Goal: Task Accomplishment & Management: Manage account settings

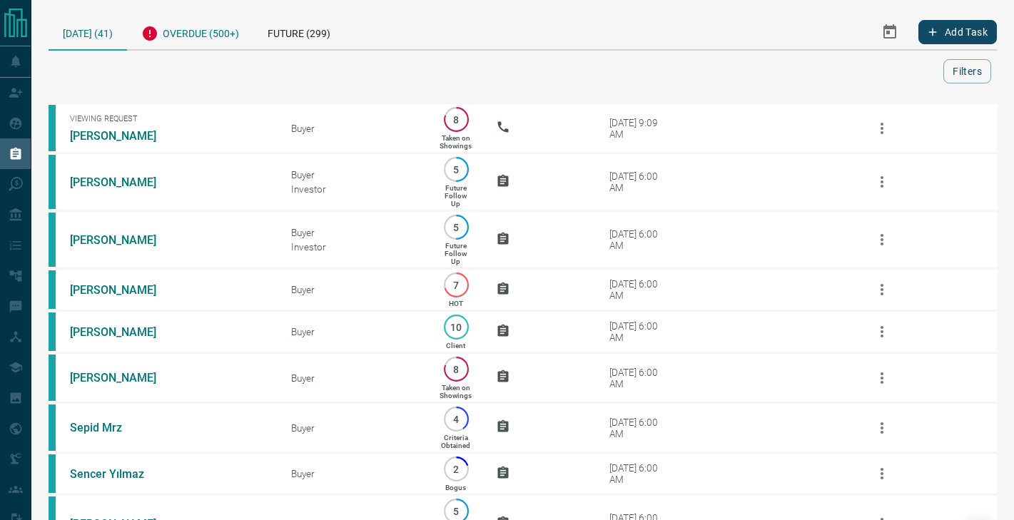
click at [201, 25] on div "Overdue (500+)" at bounding box center [190, 31] width 126 height 35
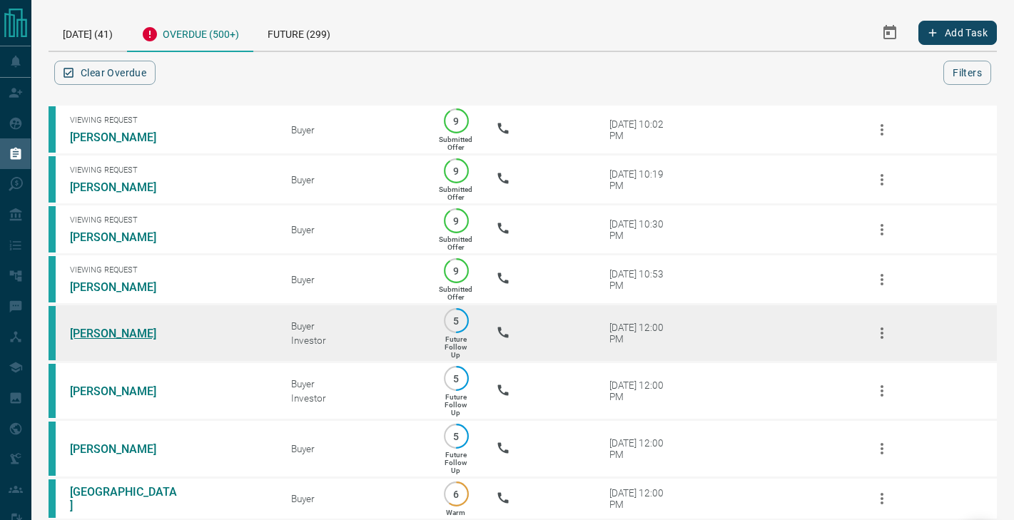
click at [127, 336] on link "[PERSON_NAME]" at bounding box center [123, 334] width 107 height 14
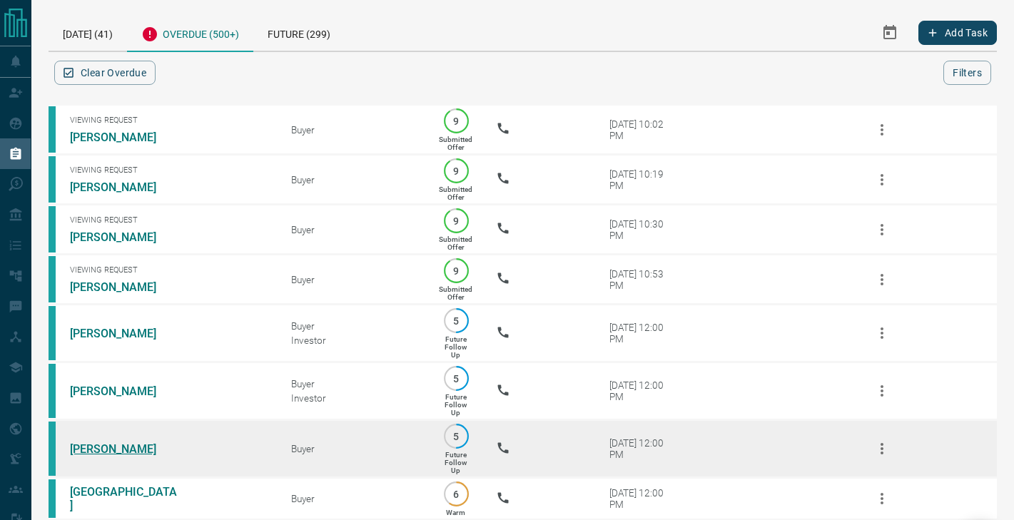
click at [126, 450] on link "[PERSON_NAME]" at bounding box center [123, 449] width 107 height 14
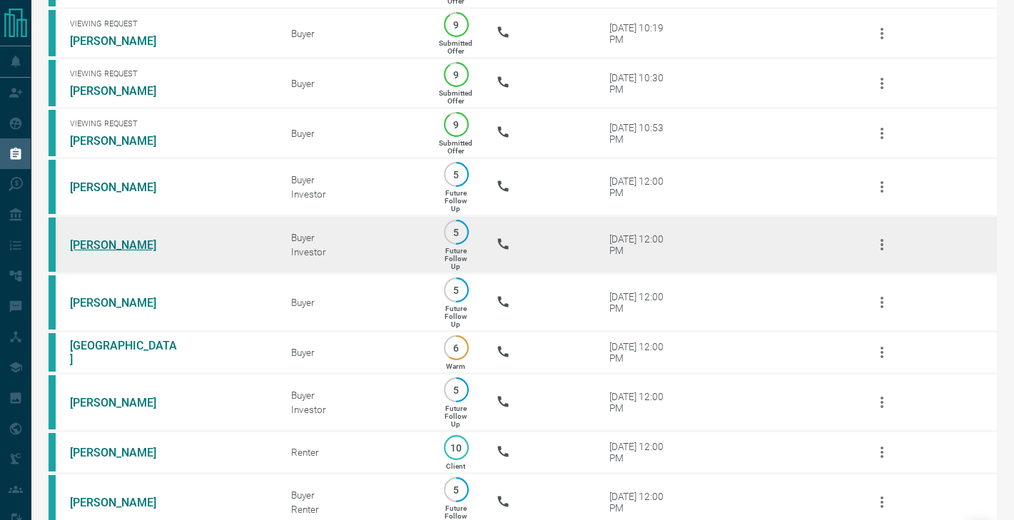
scroll to position [161, 0]
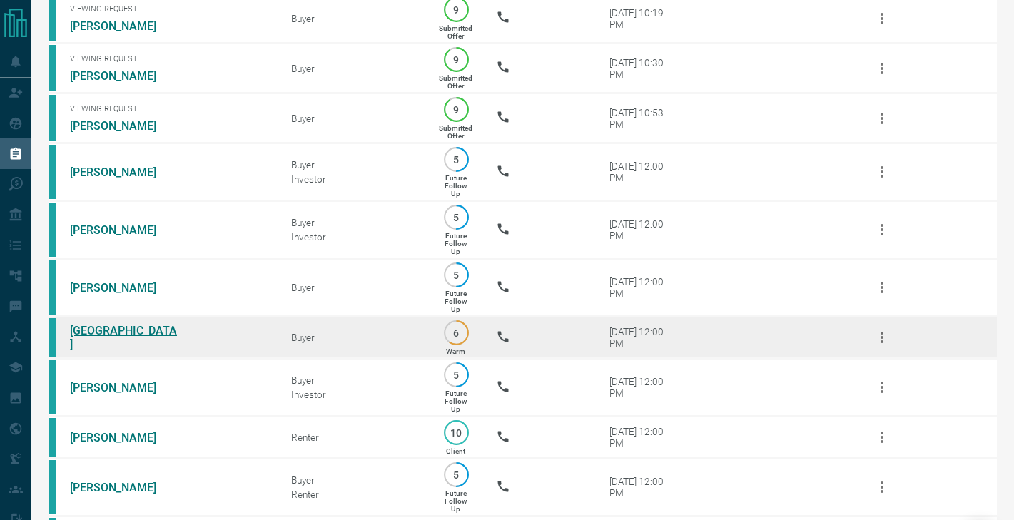
click at [101, 333] on link "[GEOGRAPHIC_DATA]" at bounding box center [123, 337] width 107 height 27
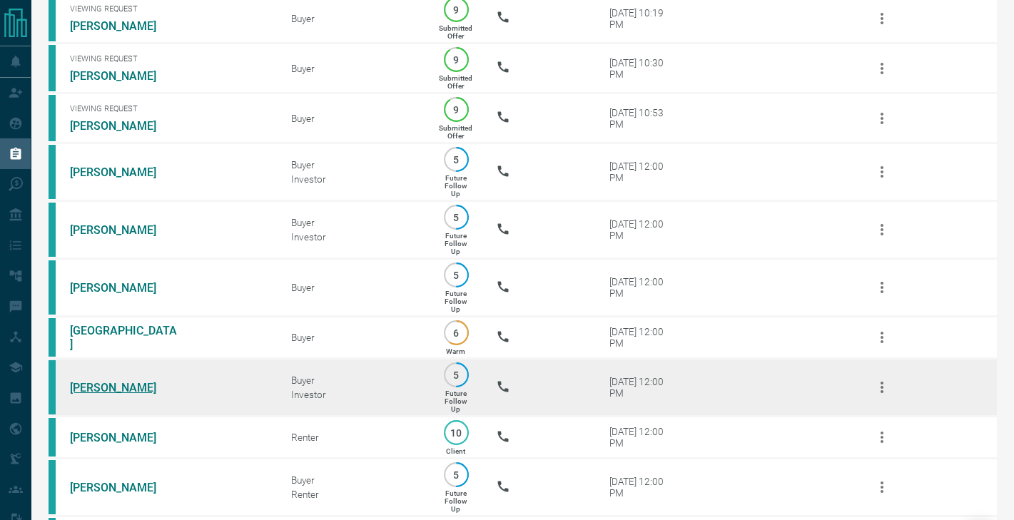
click at [102, 387] on link "[PERSON_NAME]" at bounding box center [123, 388] width 107 height 14
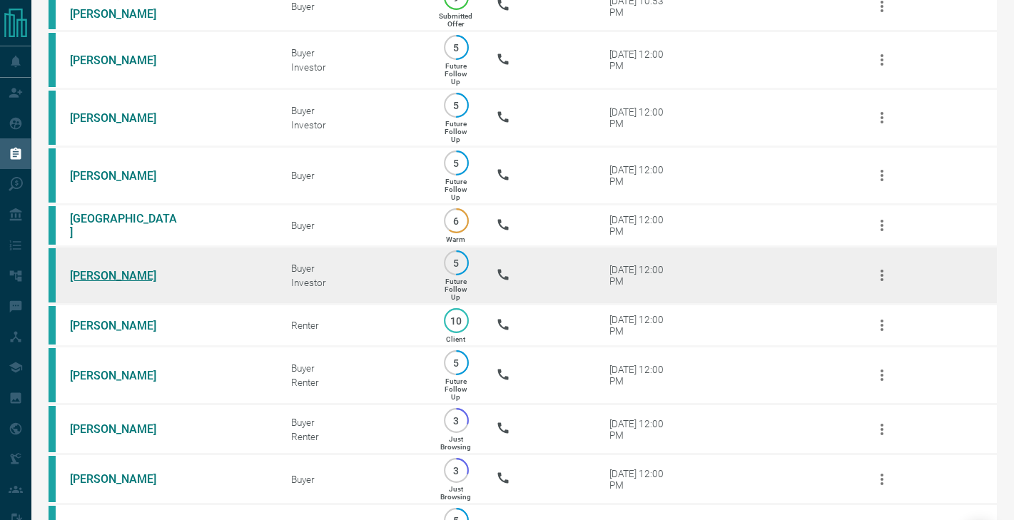
scroll to position [276, 0]
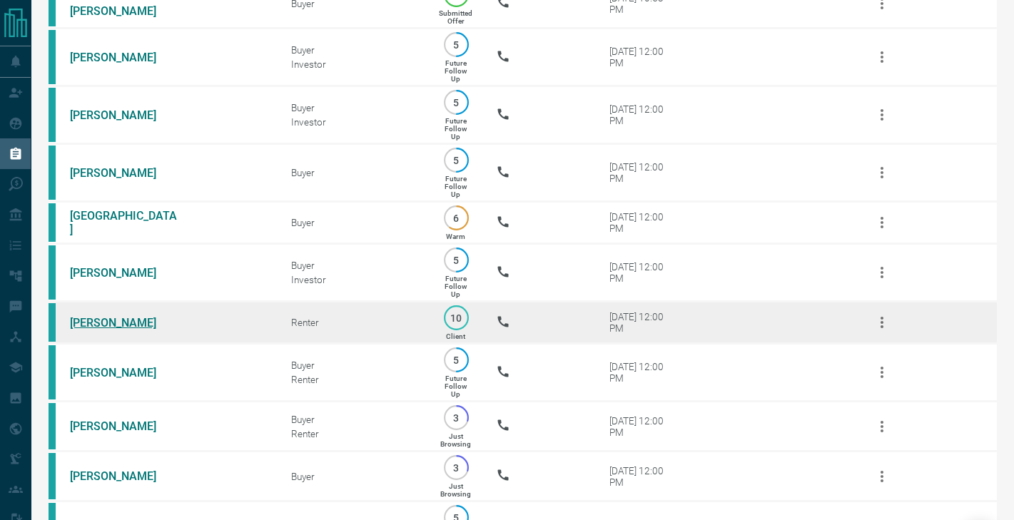
click at [83, 322] on link "[PERSON_NAME]" at bounding box center [123, 323] width 107 height 14
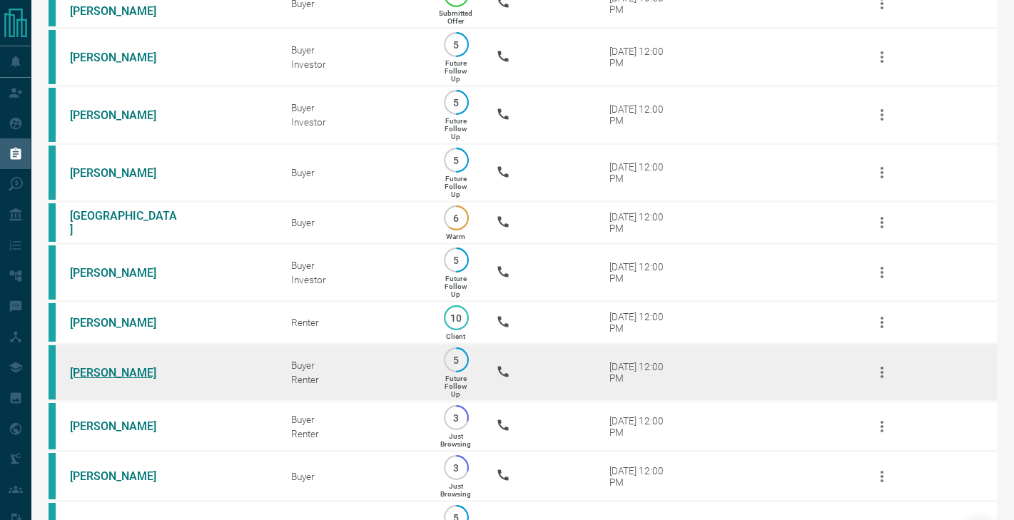
click at [88, 371] on link "[PERSON_NAME]" at bounding box center [123, 373] width 107 height 14
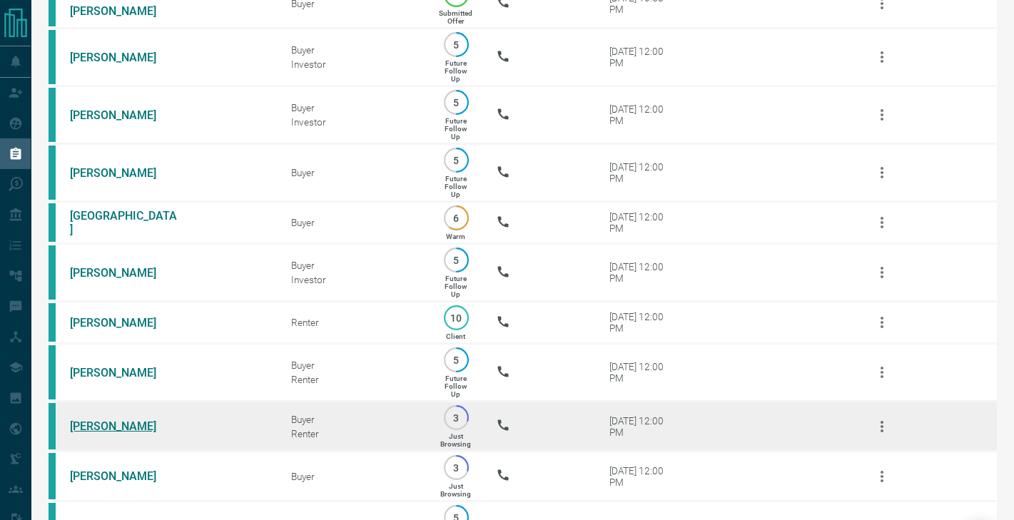
click at [88, 427] on link "[PERSON_NAME]" at bounding box center [123, 427] width 107 height 14
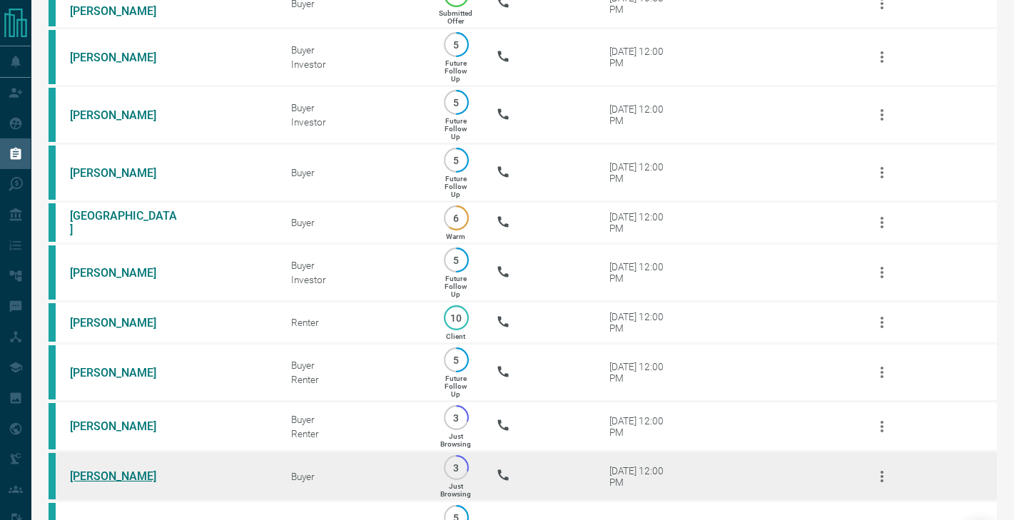
click at [94, 472] on link "[PERSON_NAME]" at bounding box center [123, 477] width 107 height 14
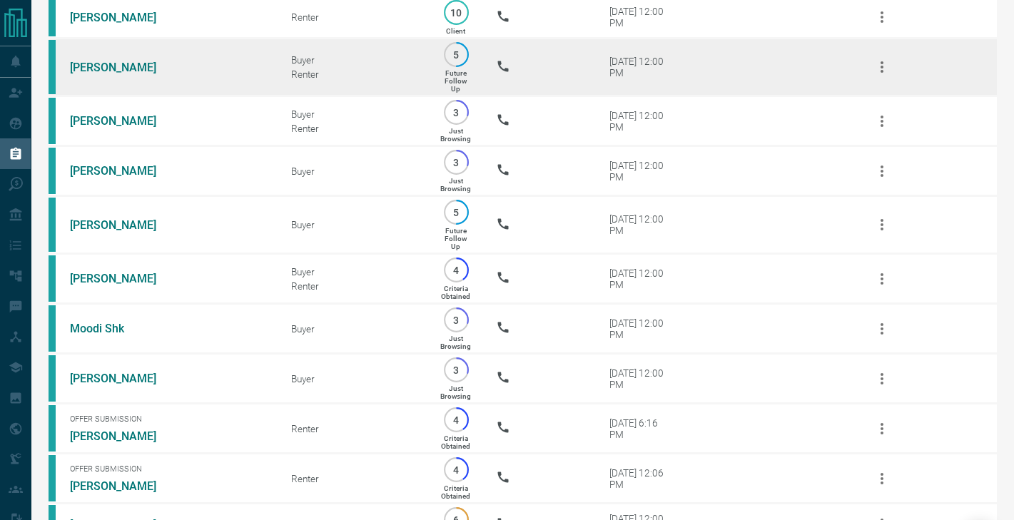
scroll to position [587, 0]
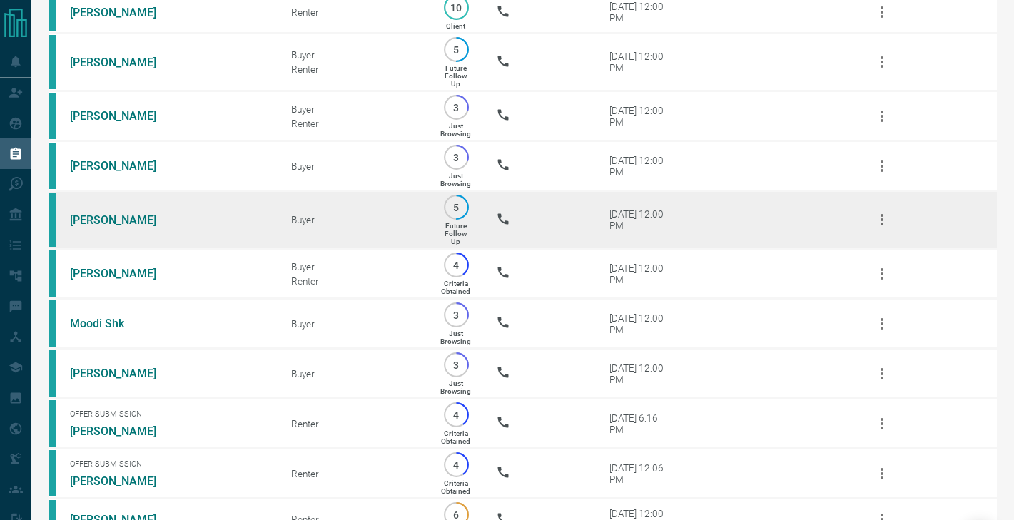
click at [92, 216] on link "[PERSON_NAME]" at bounding box center [123, 220] width 107 height 14
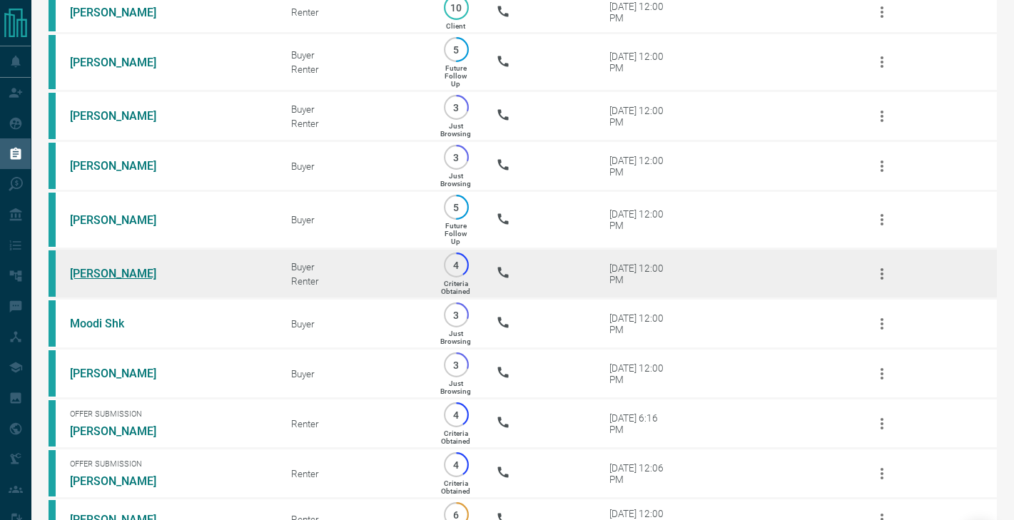
click at [106, 268] on link "[PERSON_NAME]" at bounding box center [123, 274] width 107 height 14
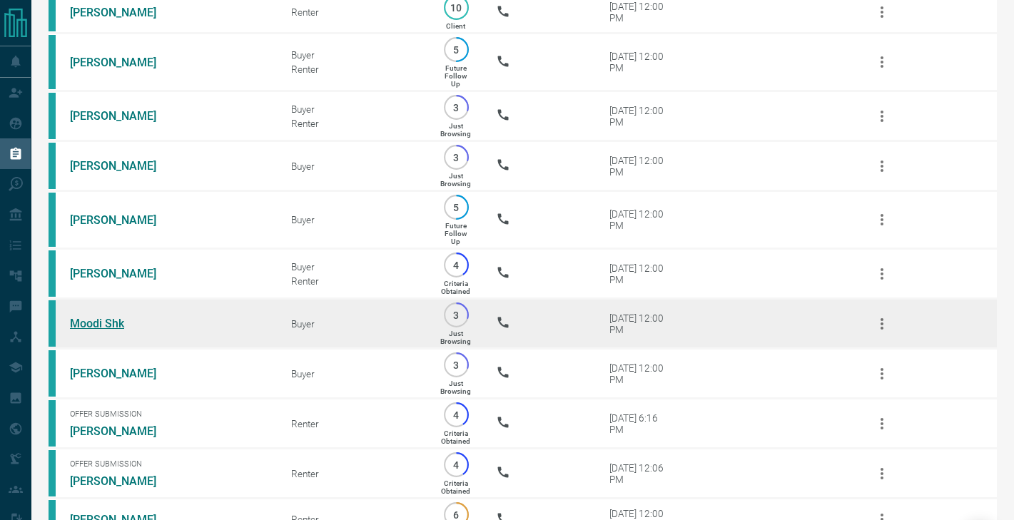
click at [106, 319] on link "Moodi Shk" at bounding box center [123, 324] width 107 height 14
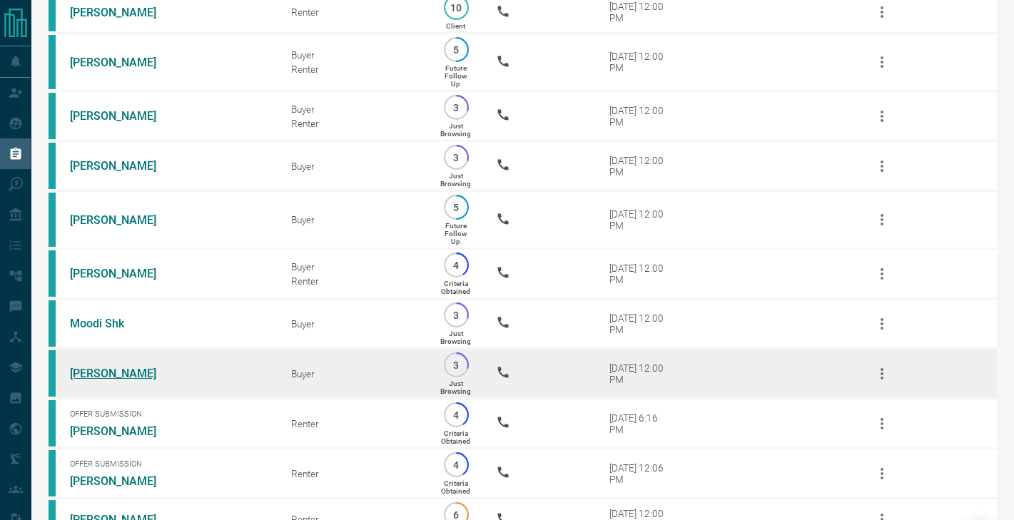
click at [106, 370] on link "[PERSON_NAME]" at bounding box center [123, 374] width 107 height 14
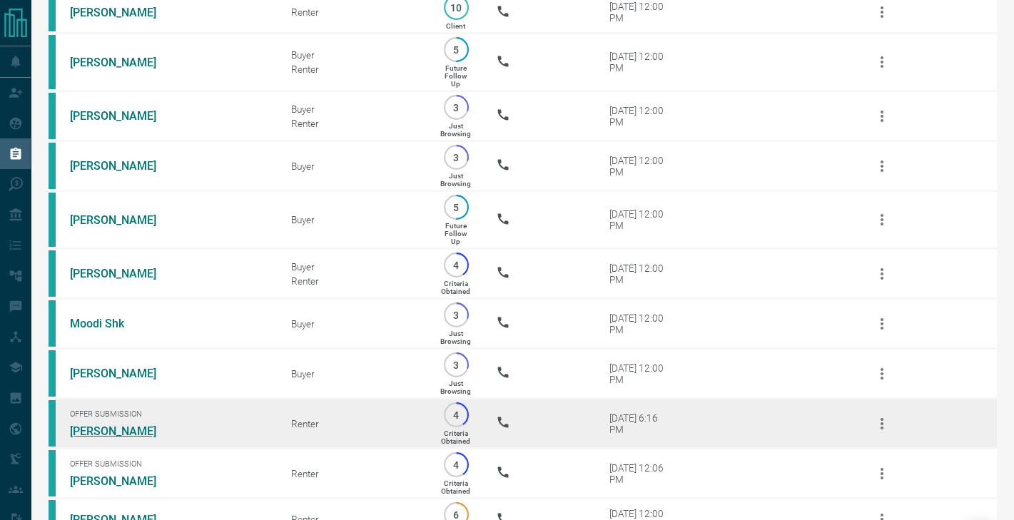
click at [113, 427] on link "[PERSON_NAME]" at bounding box center [123, 432] width 107 height 14
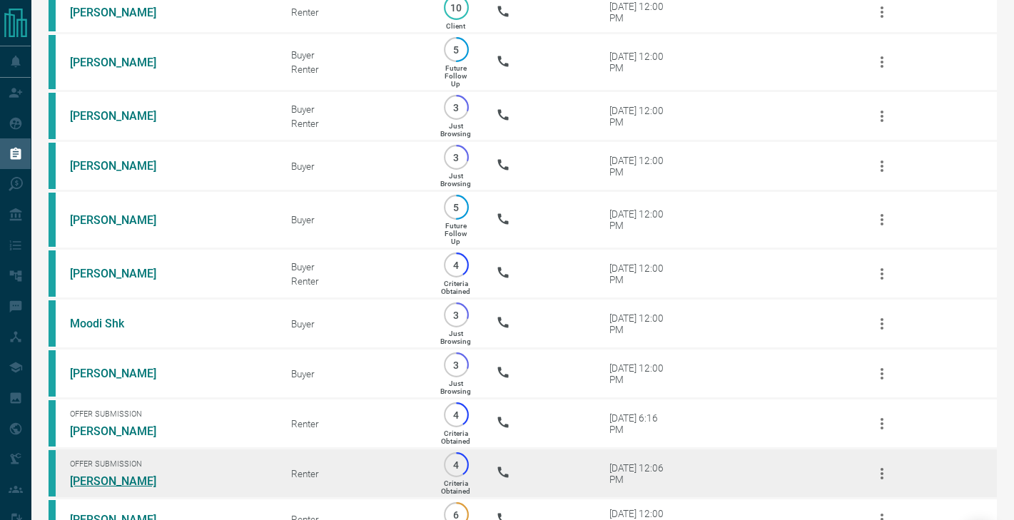
click at [111, 481] on link "[PERSON_NAME]" at bounding box center [123, 482] width 107 height 14
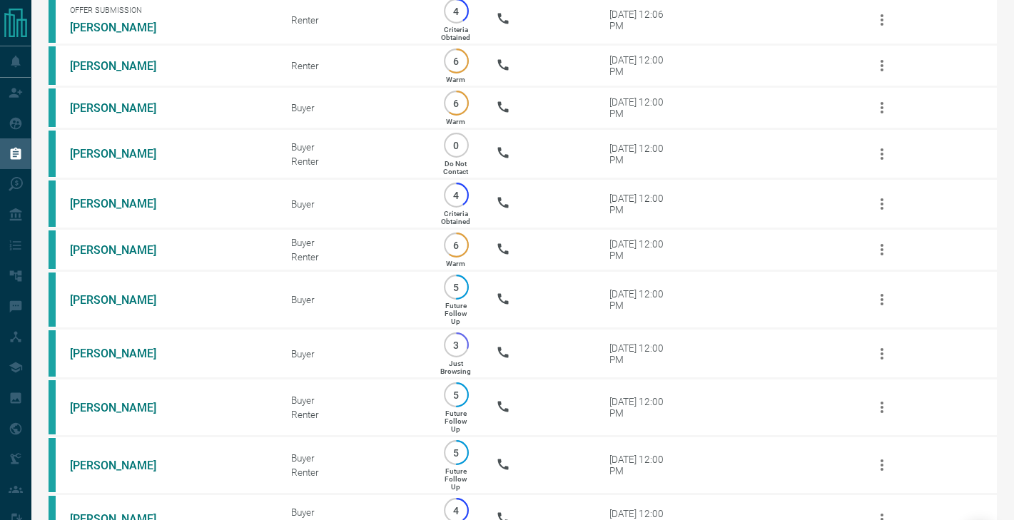
scroll to position [1037, 0]
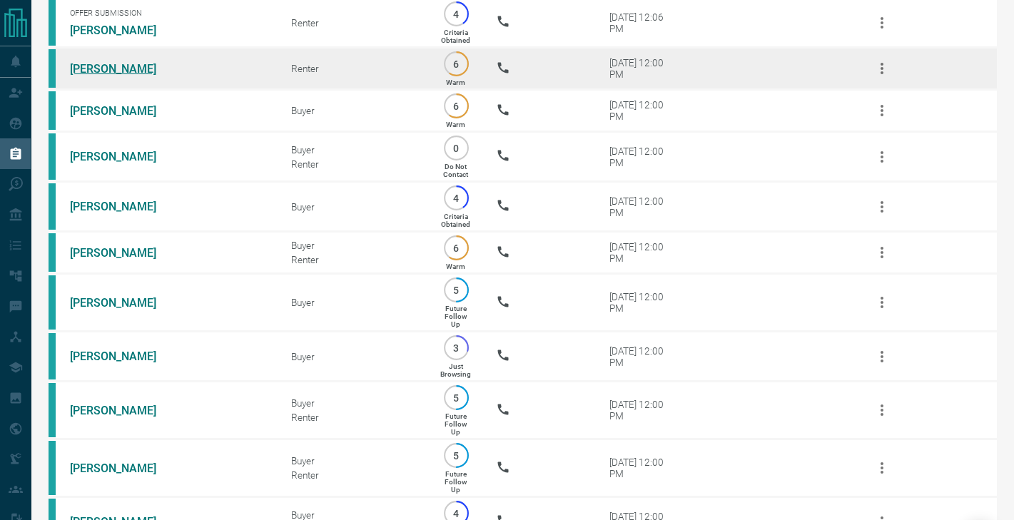
click at [95, 70] on link "[PERSON_NAME]" at bounding box center [123, 69] width 107 height 14
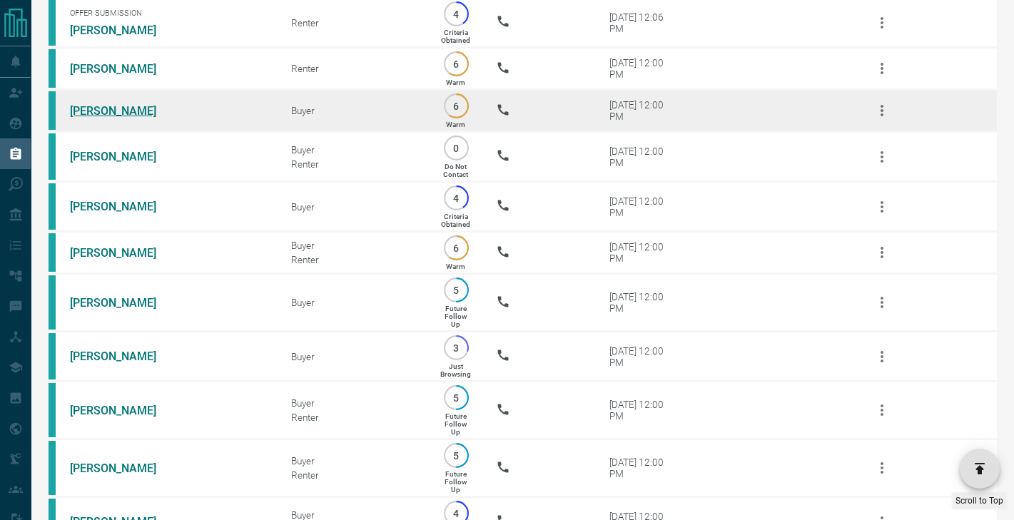
click at [98, 108] on link "[PERSON_NAME]" at bounding box center [123, 111] width 107 height 14
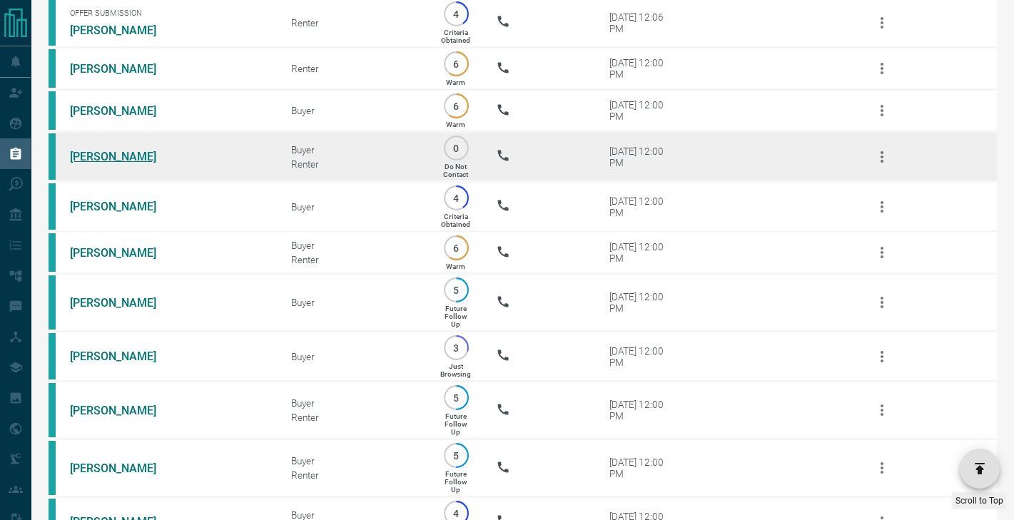
click at [97, 157] on link "[PERSON_NAME]" at bounding box center [123, 157] width 107 height 14
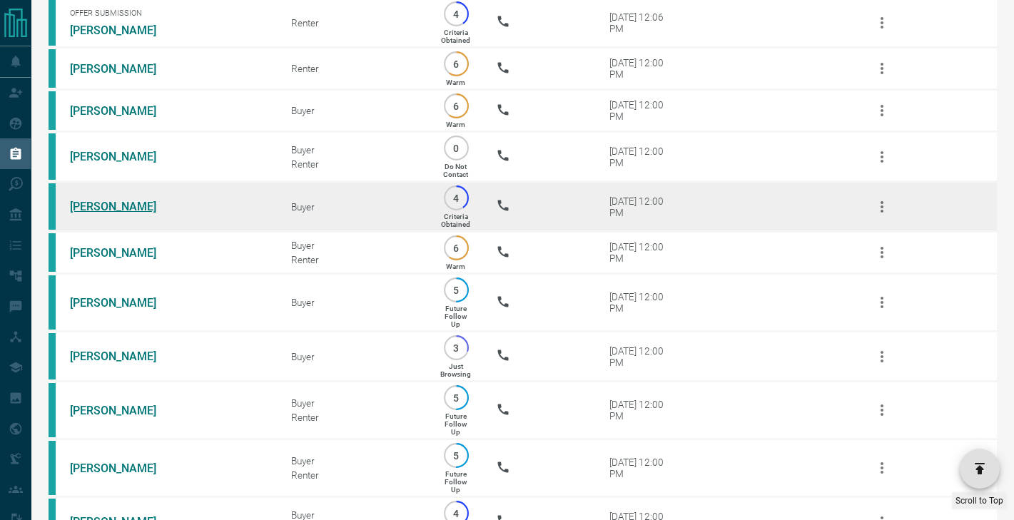
click at [94, 207] on link "[PERSON_NAME]" at bounding box center [123, 207] width 107 height 14
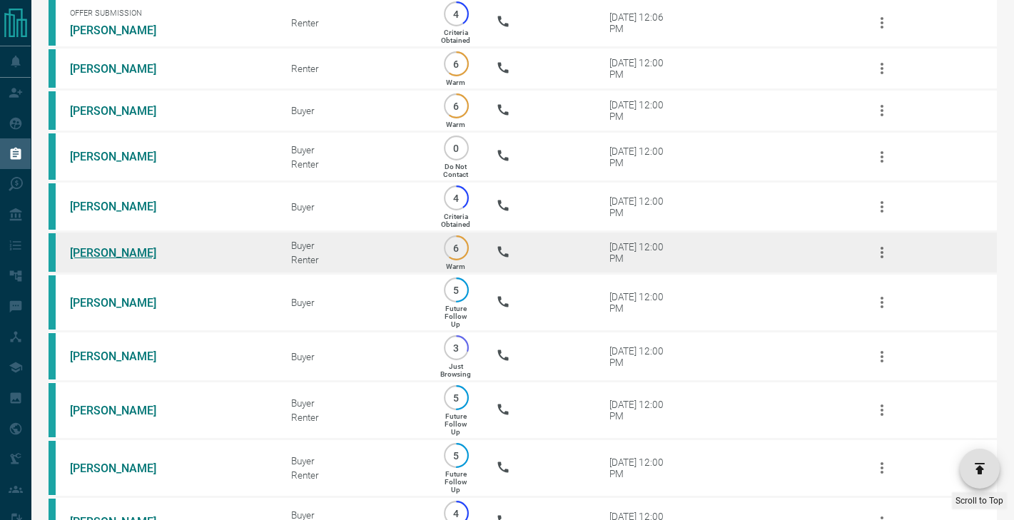
click at [100, 252] on link "[PERSON_NAME]" at bounding box center [123, 253] width 107 height 14
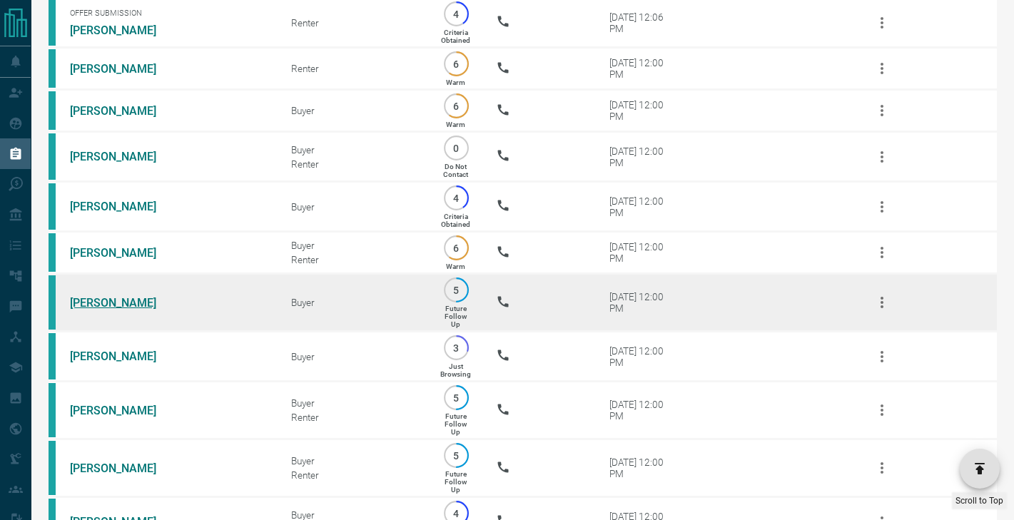
click at [100, 297] on link "[PERSON_NAME]" at bounding box center [123, 303] width 107 height 14
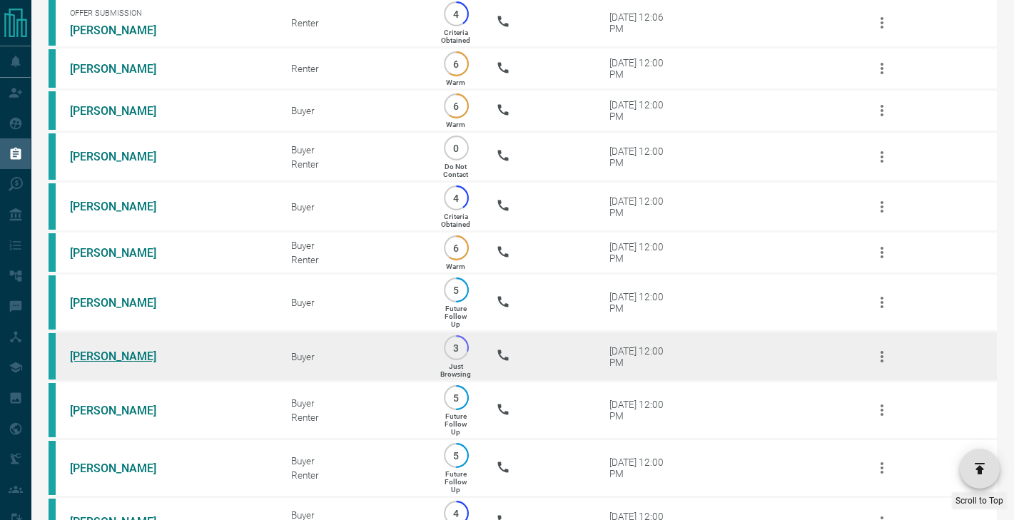
click at [100, 357] on link "[PERSON_NAME]" at bounding box center [123, 357] width 107 height 14
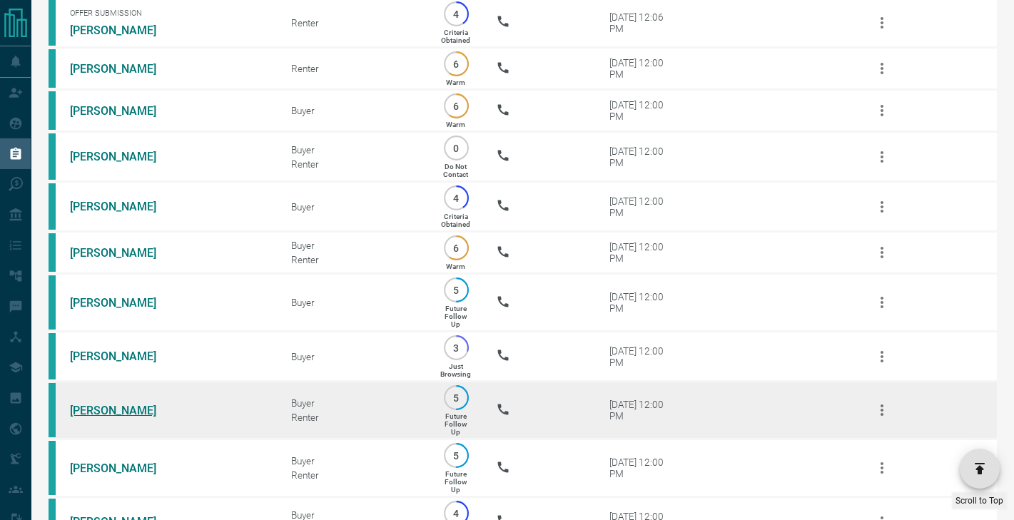
click at [102, 410] on link "[PERSON_NAME]" at bounding box center [123, 411] width 107 height 14
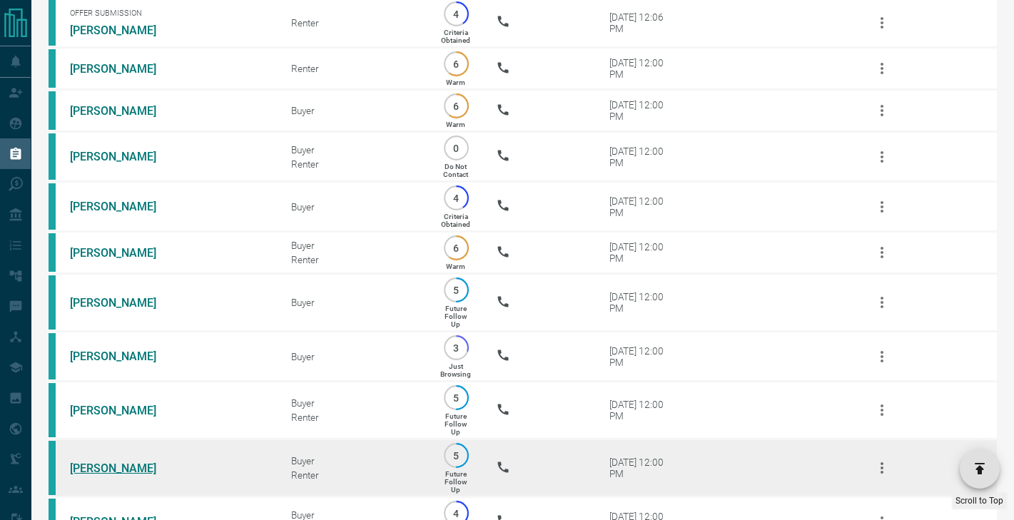
click at [101, 471] on link "[PERSON_NAME]" at bounding box center [123, 469] width 107 height 14
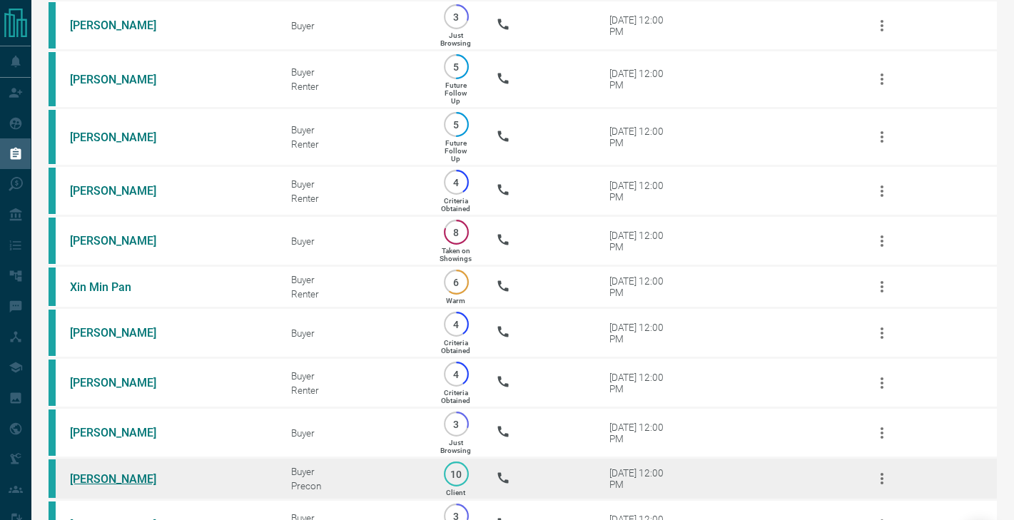
scroll to position [1455, 0]
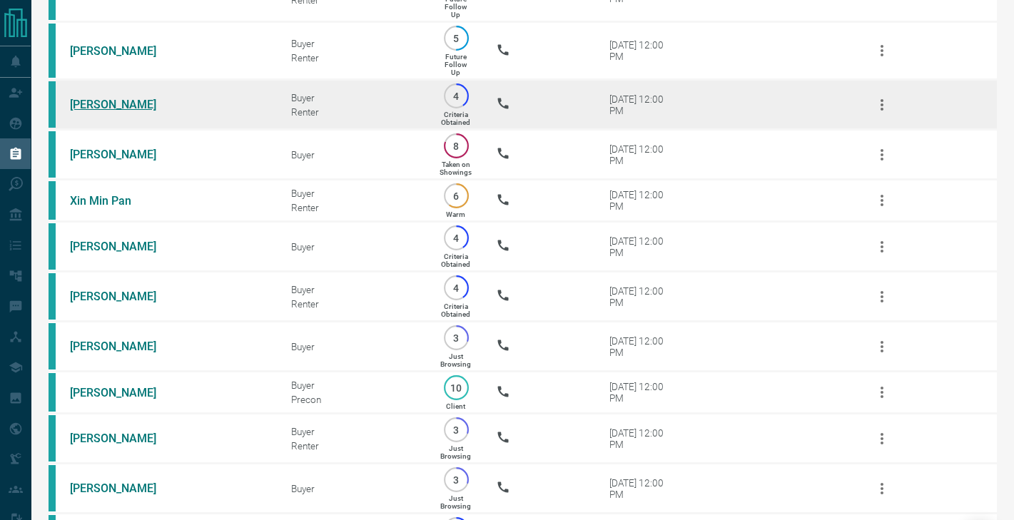
click at [112, 106] on link "[PERSON_NAME]" at bounding box center [123, 105] width 107 height 14
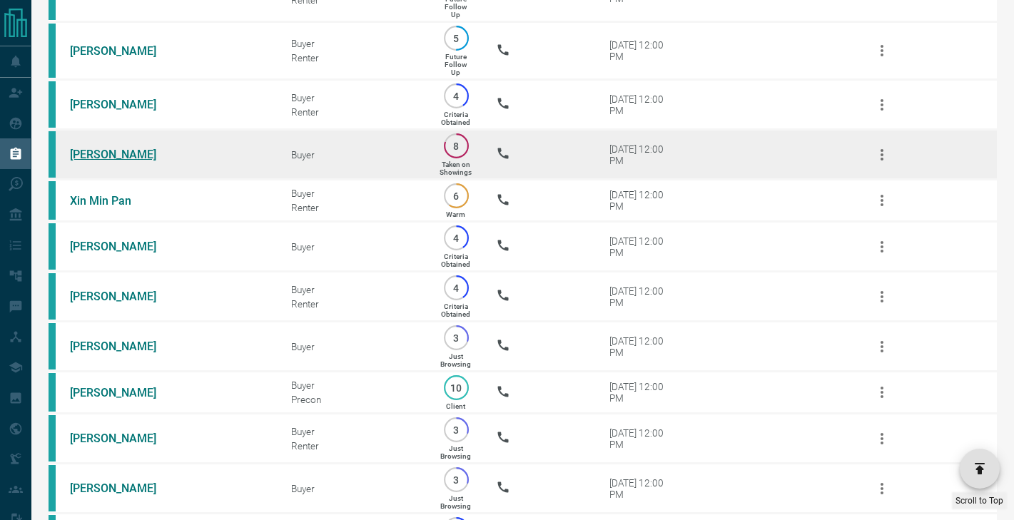
click at [115, 151] on link "[PERSON_NAME]" at bounding box center [123, 155] width 107 height 14
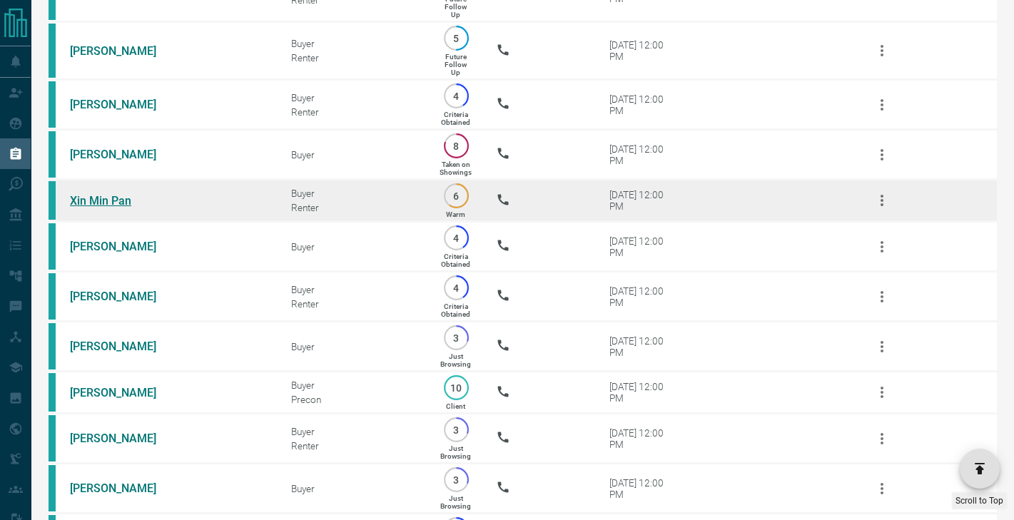
click at [110, 200] on link "Xin Min Pan" at bounding box center [123, 201] width 107 height 14
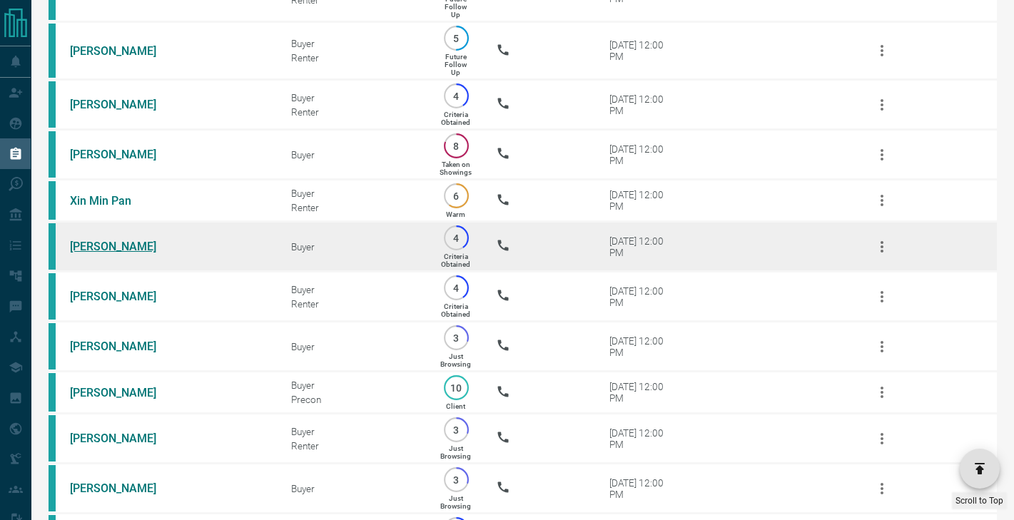
click at [110, 243] on link "[PERSON_NAME]" at bounding box center [123, 247] width 107 height 14
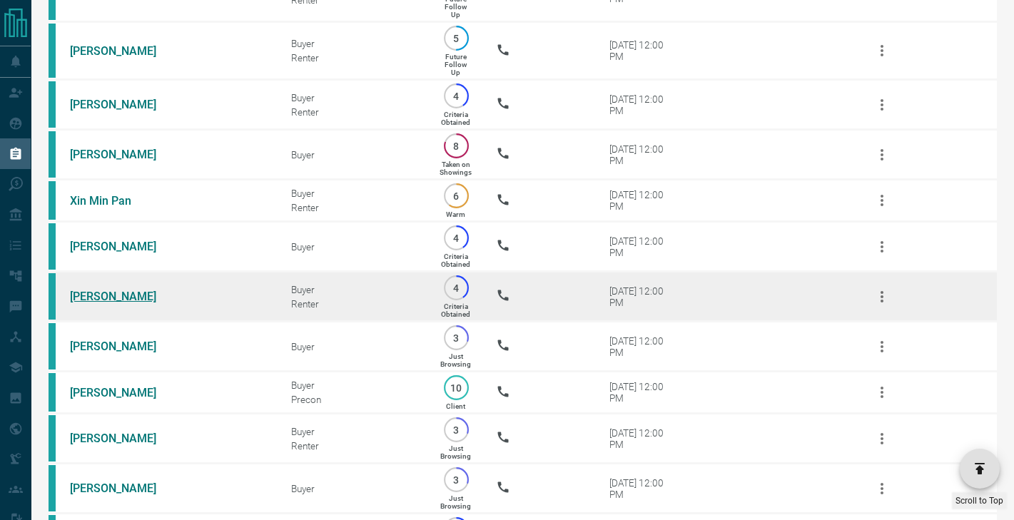
click at [108, 298] on link "[PERSON_NAME]" at bounding box center [123, 297] width 107 height 14
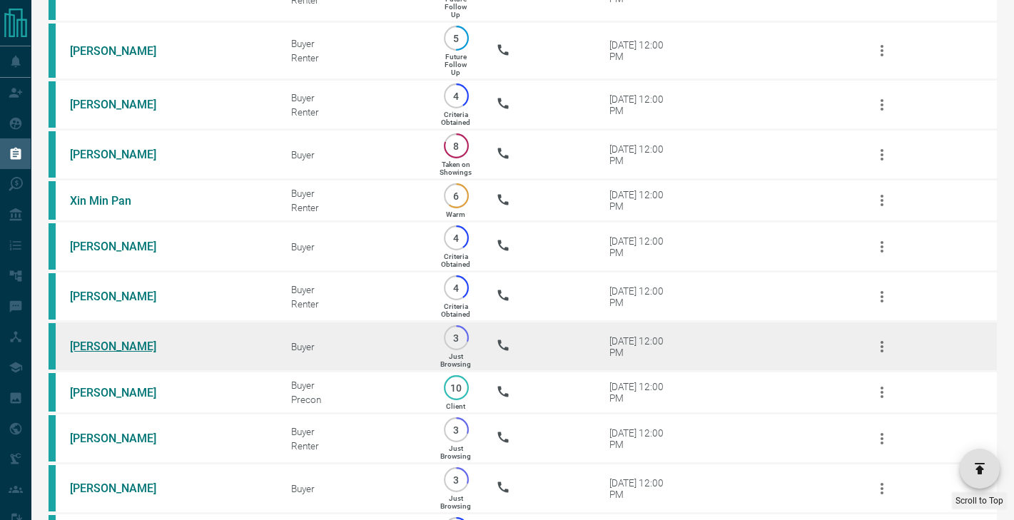
click at [111, 344] on link "[PERSON_NAME]" at bounding box center [123, 347] width 107 height 14
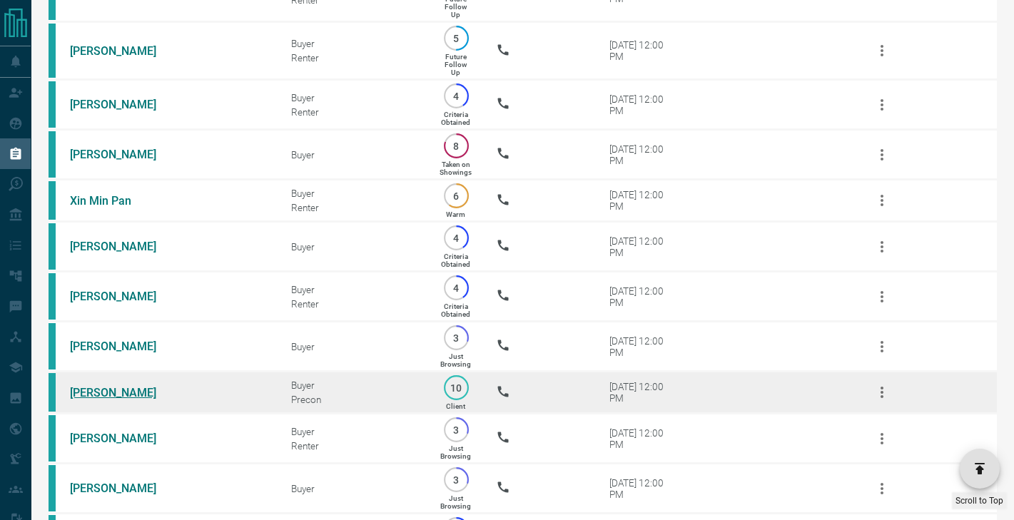
click at [108, 387] on link "[PERSON_NAME]" at bounding box center [123, 393] width 107 height 14
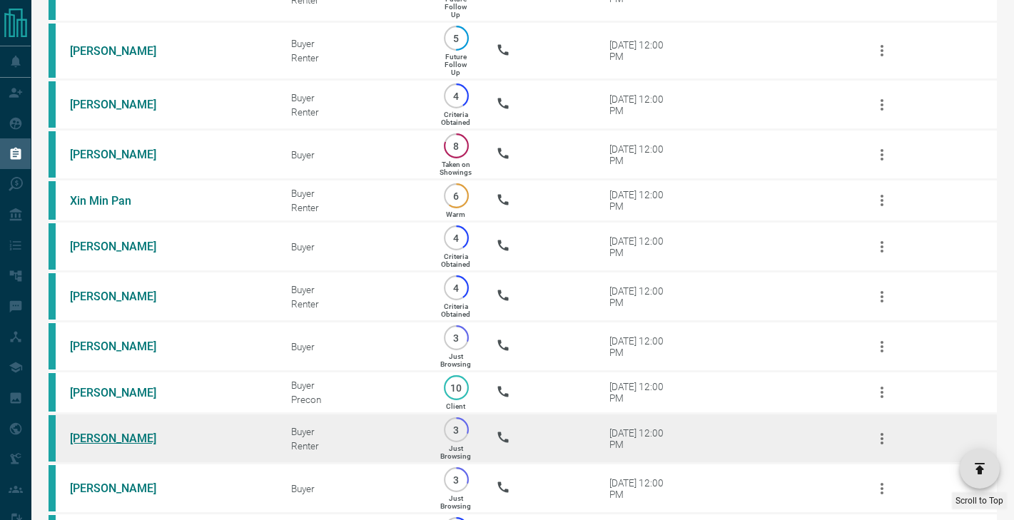
click at [114, 434] on link "[PERSON_NAME]" at bounding box center [123, 439] width 107 height 14
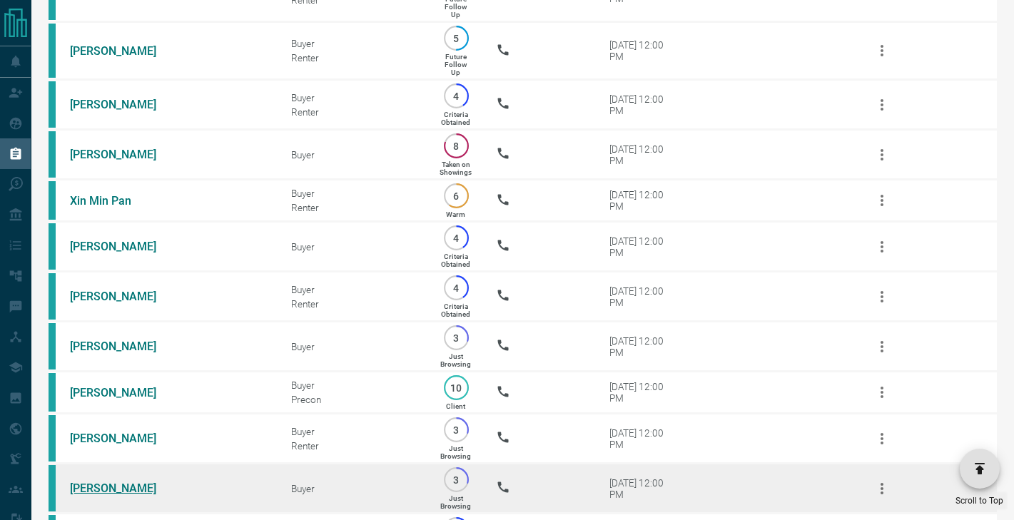
click at [103, 487] on link "[PERSON_NAME]" at bounding box center [123, 489] width 107 height 14
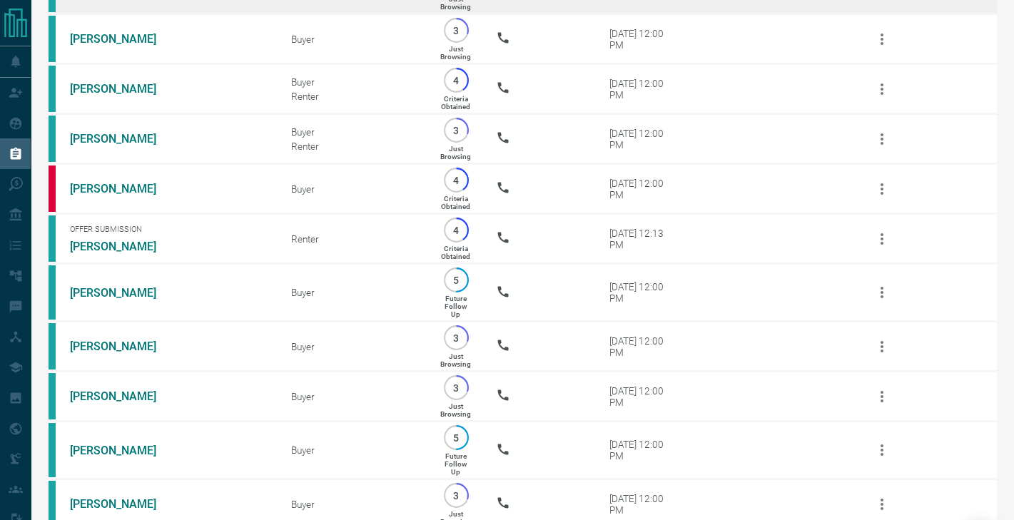
scroll to position [1902, 0]
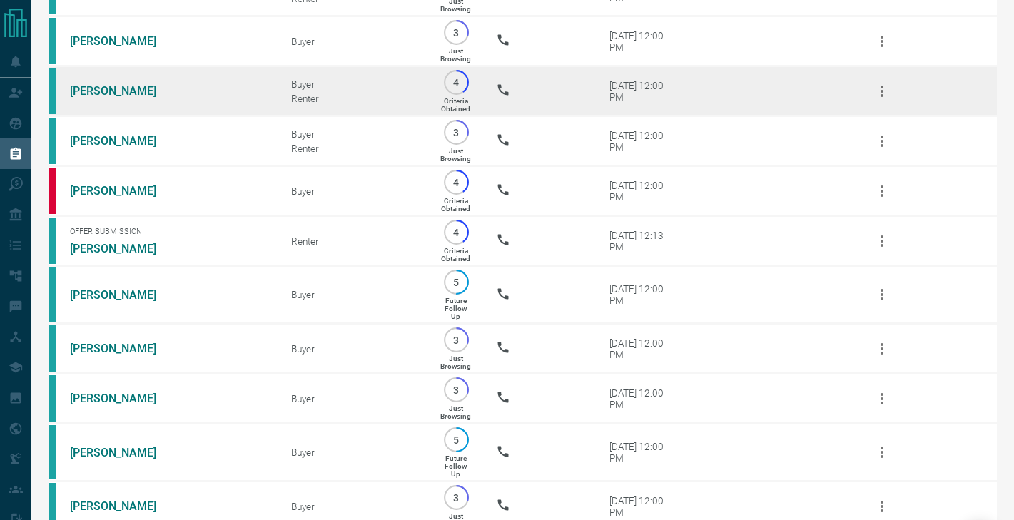
click at [106, 96] on link "[PERSON_NAME]" at bounding box center [123, 91] width 107 height 14
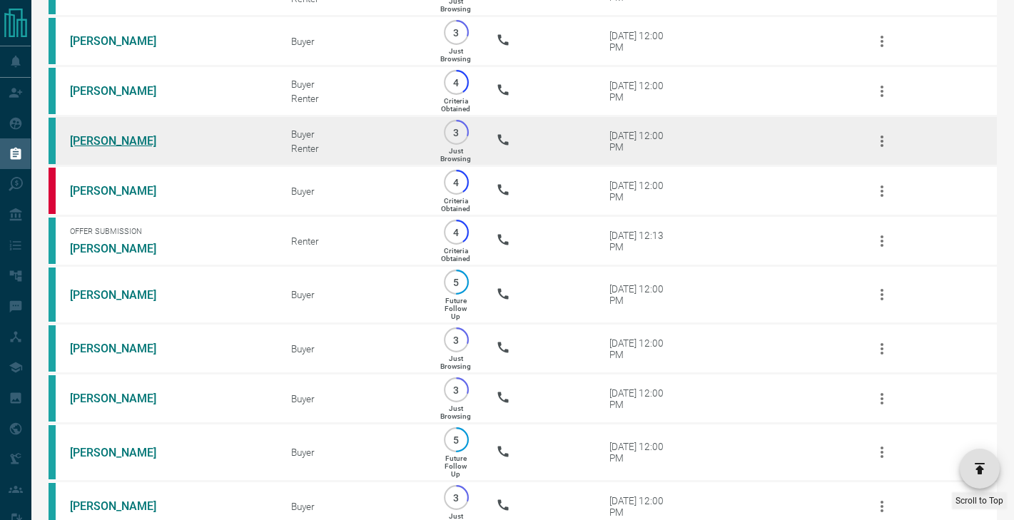
click at [110, 141] on link "[PERSON_NAME]" at bounding box center [123, 141] width 107 height 14
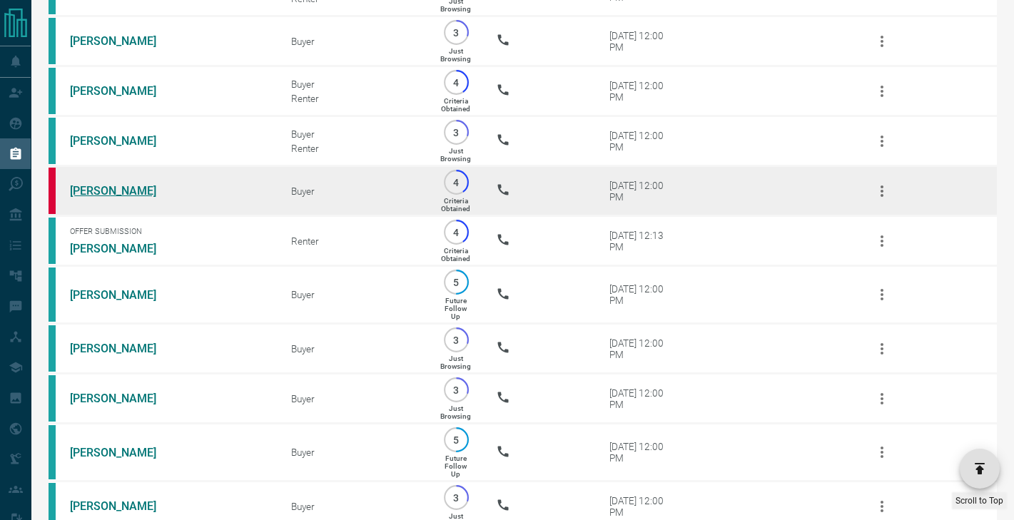
click at [102, 188] on link "[PERSON_NAME]" at bounding box center [123, 191] width 107 height 14
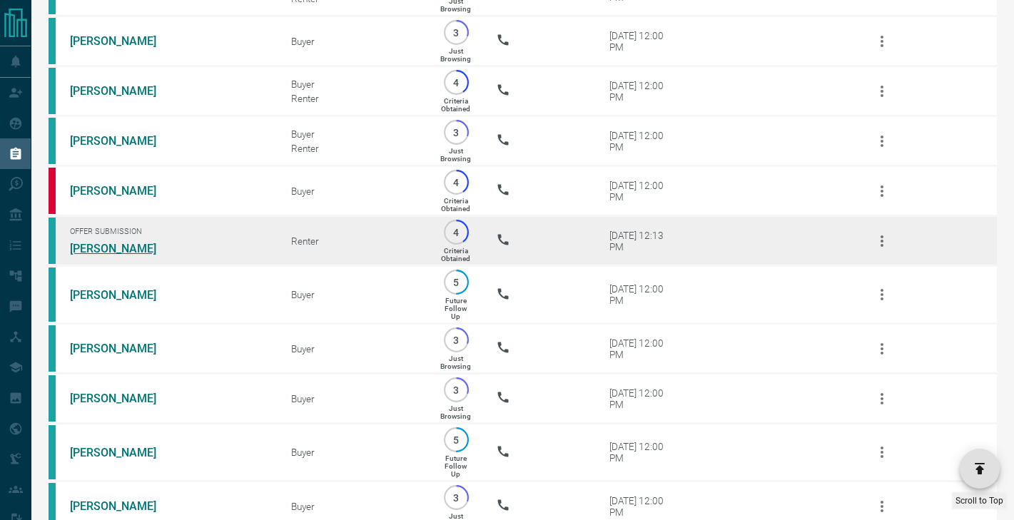
click at [109, 243] on link "[PERSON_NAME]" at bounding box center [123, 249] width 107 height 14
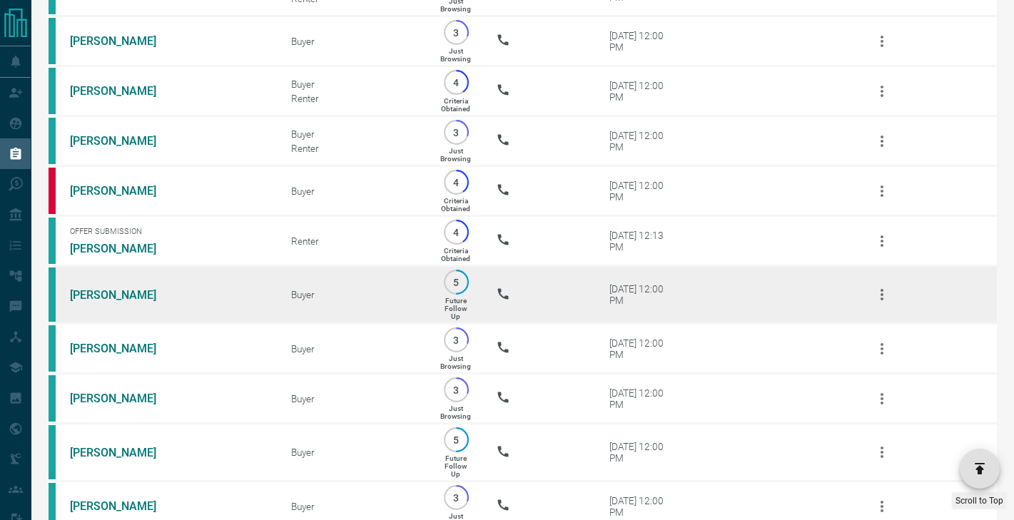
click at [109, 285] on td "[PERSON_NAME]" at bounding box center [159, 295] width 221 height 58
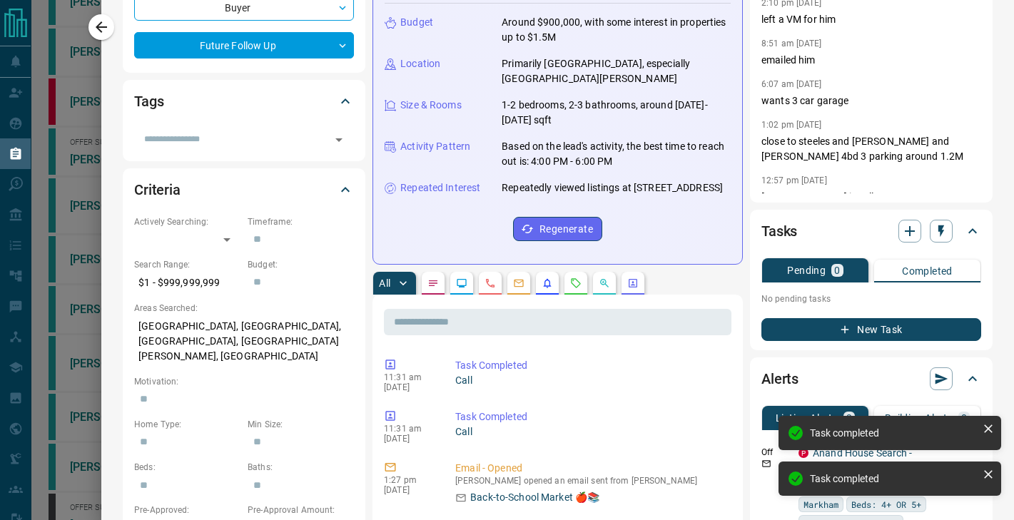
scroll to position [239, 0]
click at [38, 34] on div at bounding box center [507, 260] width 1014 height 520
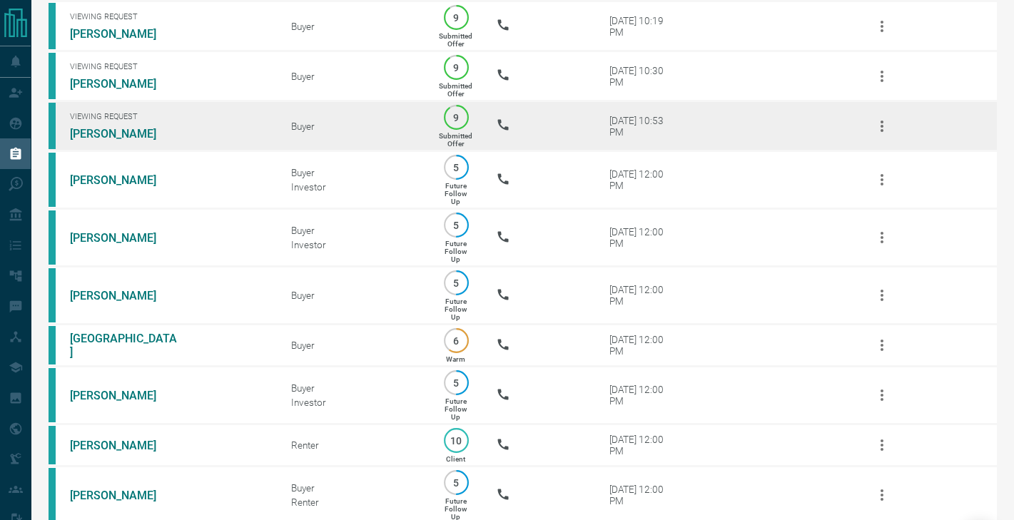
scroll to position [150, 0]
